Goal: Book appointment/travel/reservation

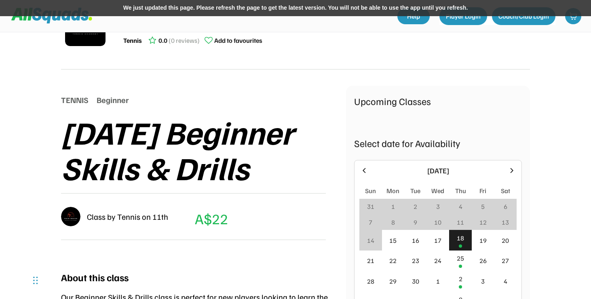
scroll to position [75, 0]
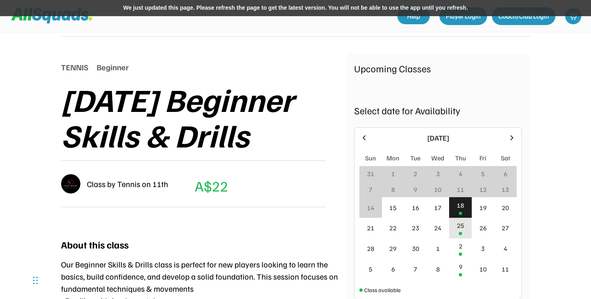
click at [452, 236] on div "25" at bounding box center [460, 228] width 23 height 21
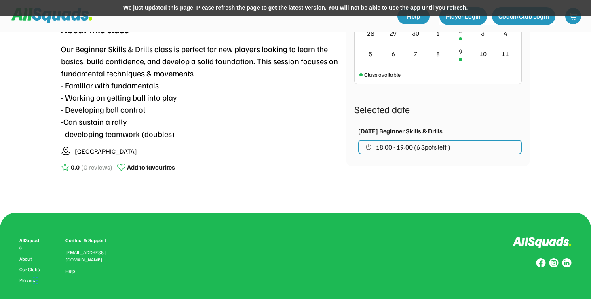
scroll to position [377, 0]
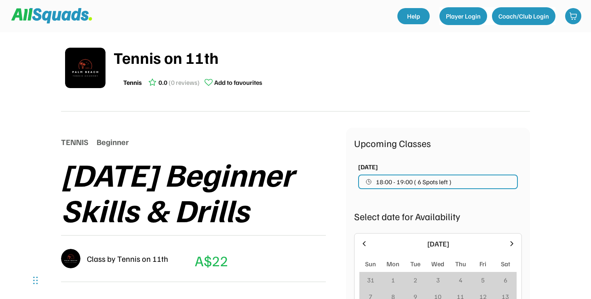
click at [375, 180] on button "18:00 - 19:00 ( 6 Spots left )" at bounding box center [438, 182] width 160 height 15
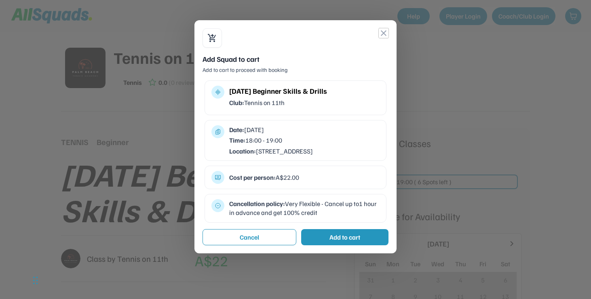
click at [383, 32] on button "close" at bounding box center [384, 33] width 10 height 10
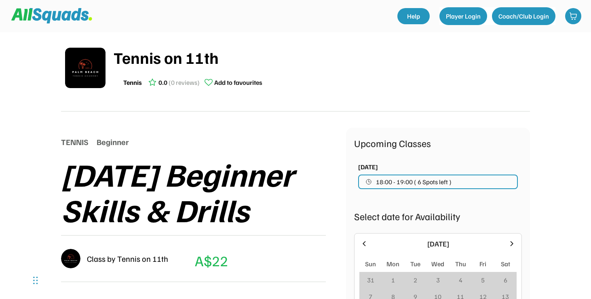
click at [61, 15] on img at bounding box center [51, 15] width 81 height 15
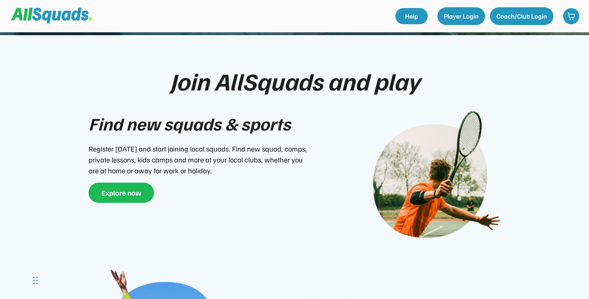
scroll to position [200, 0]
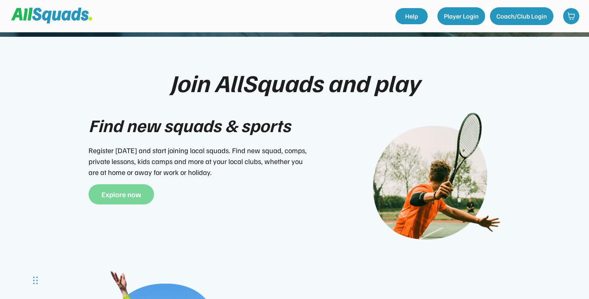
click at [131, 184] on button "Explore now" at bounding box center [120, 194] width 65 height 20
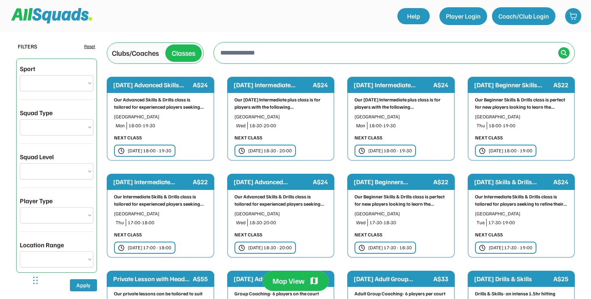
click at [259, 59] on input "input" at bounding box center [387, 52] width 336 height 16
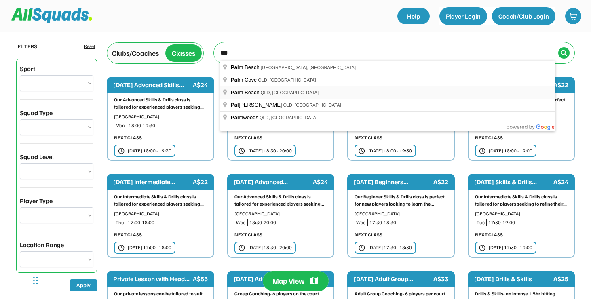
type input "**********"
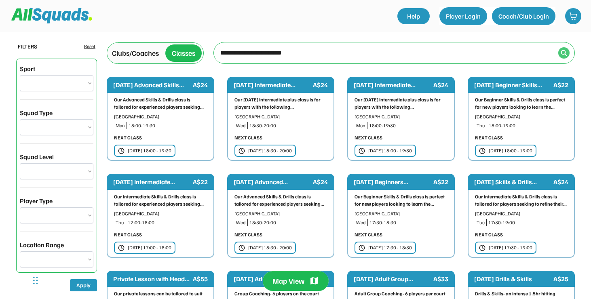
click at [564, 49] on div at bounding box center [563, 52] width 11 height 11
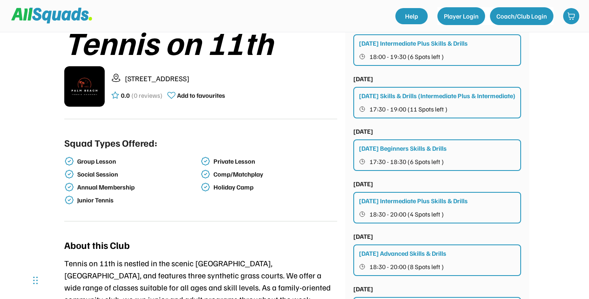
scroll to position [168, 0]
click at [104, 163] on div "Group Lesson" at bounding box center [138, 161] width 122 height 8
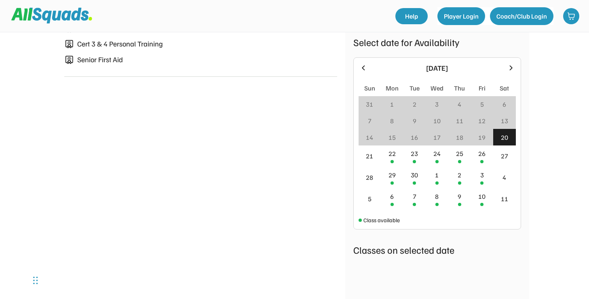
scroll to position [533, 0]
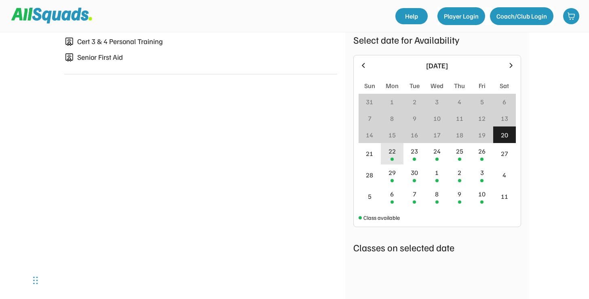
click at [397, 164] on div "22" at bounding box center [392, 153] width 23 height 21
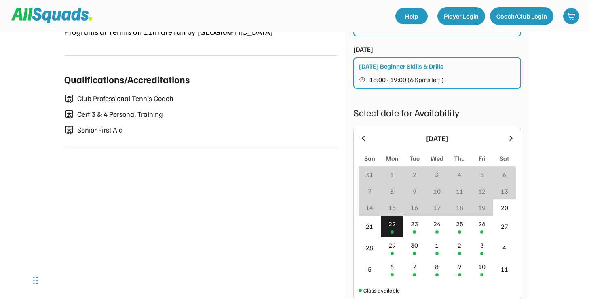
scroll to position [460, 0]
click at [433, 228] on div "24" at bounding box center [436, 224] width 7 height 10
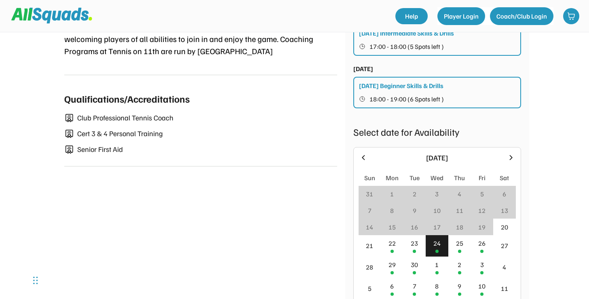
scroll to position [443, 0]
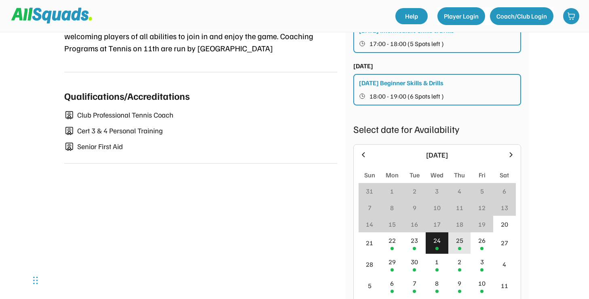
click at [459, 245] on div "25" at bounding box center [459, 241] width 7 height 10
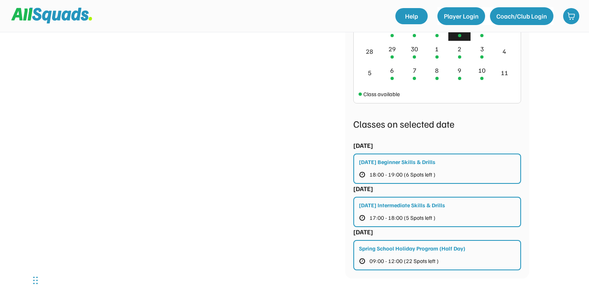
scroll to position [655, 0]
click at [419, 179] on div "Thursday Beginner Skills & Drills 18:00 - 19:00 (6 Spots left )" at bounding box center [437, 169] width 168 height 30
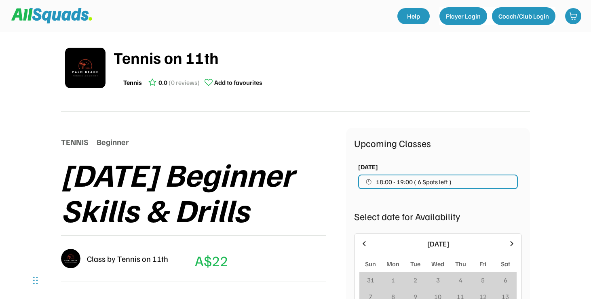
click at [422, 188] on button "18:00 - 19:00 ( 6 Spots left )" at bounding box center [438, 182] width 160 height 15
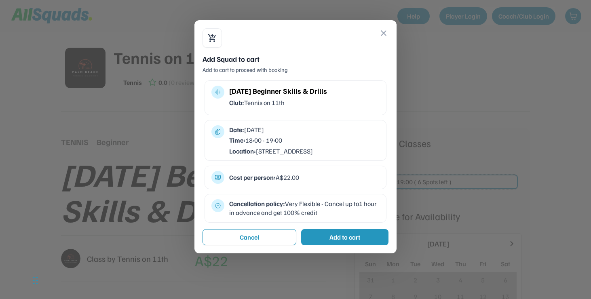
click at [383, 33] on button "close" at bounding box center [384, 33] width 10 height 10
